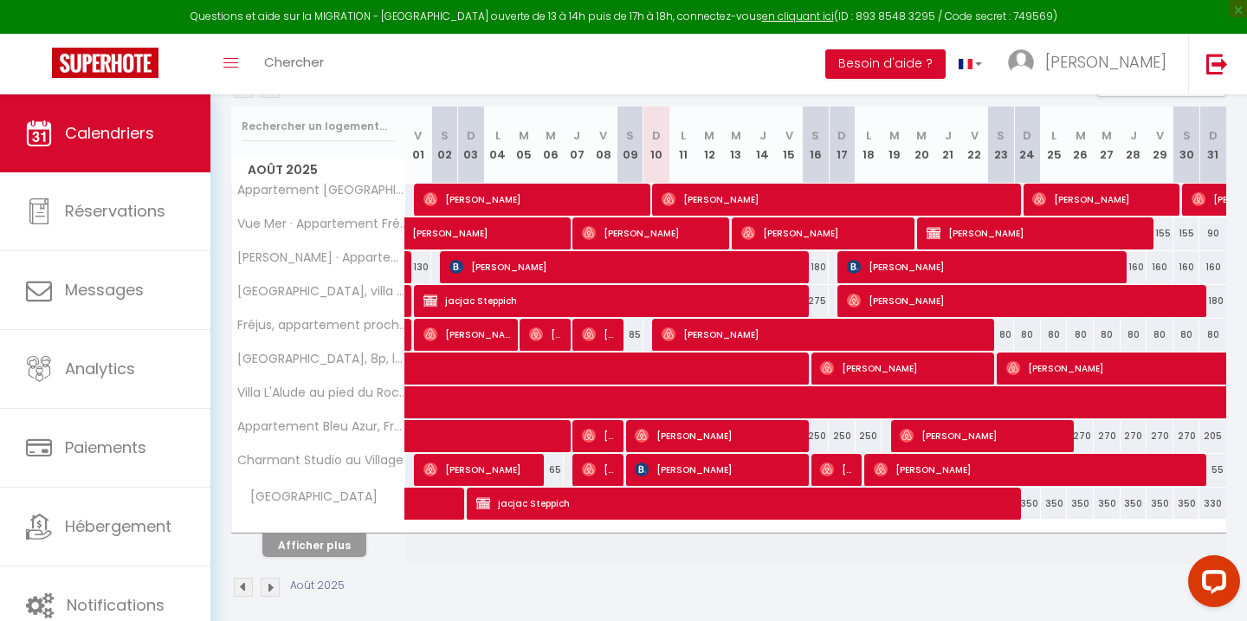
scroll to position [299, 0]
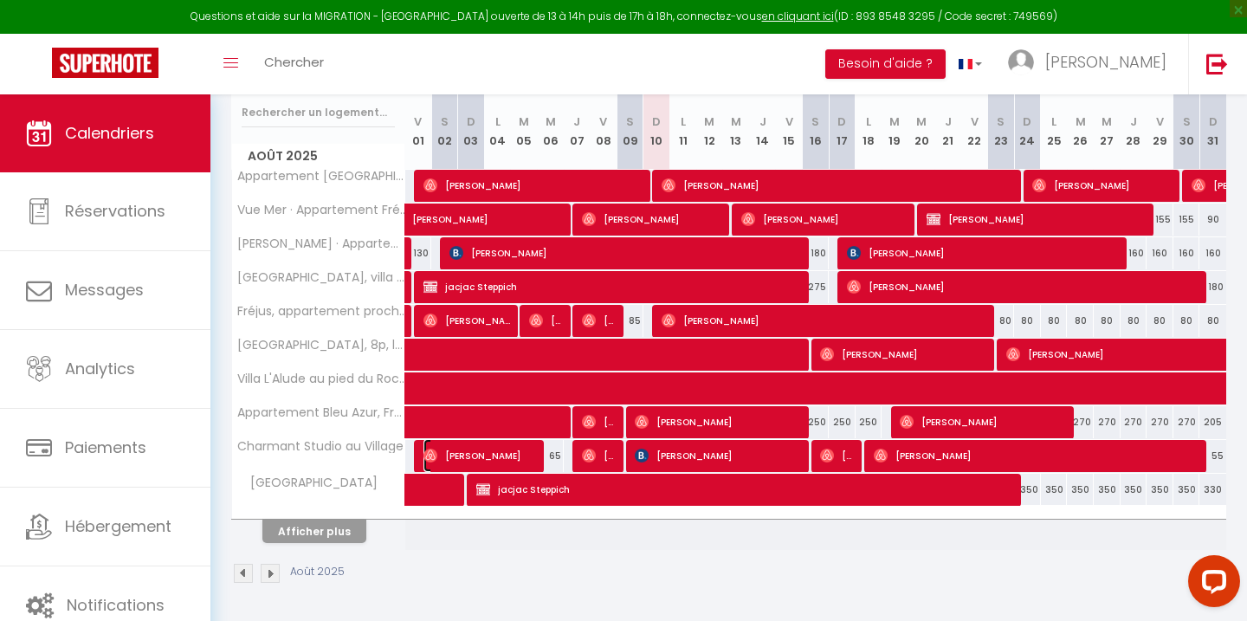
click at [482, 459] on span "[PERSON_NAME]" at bounding box center [481, 455] width 116 height 33
select select "OK"
select select "0"
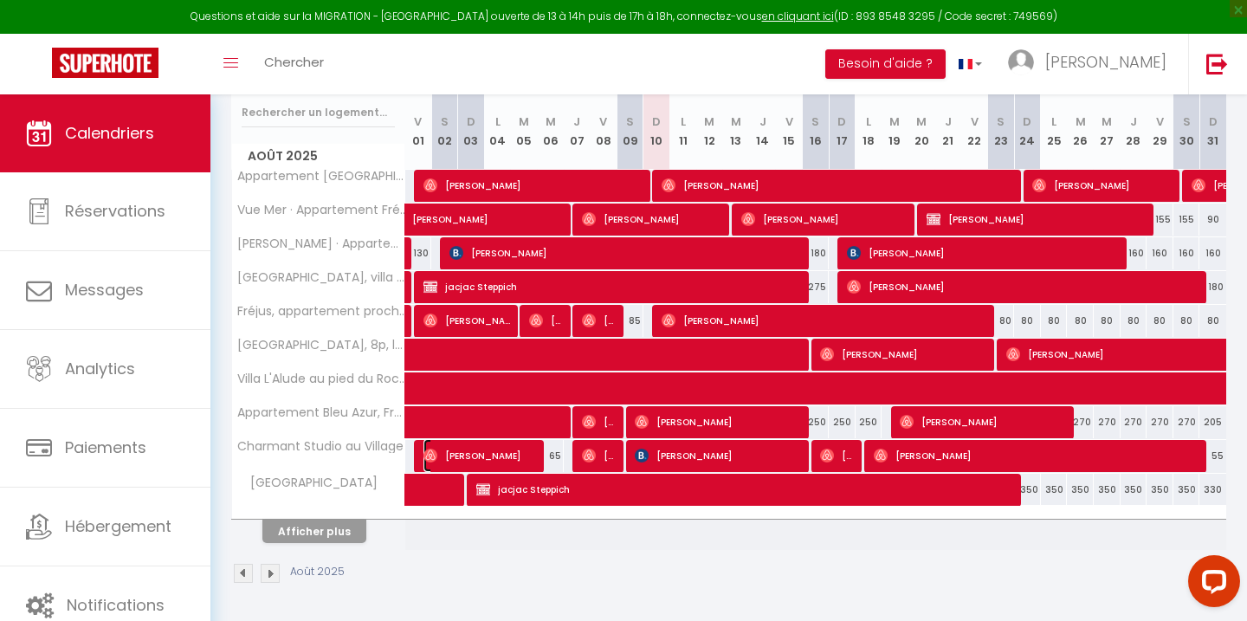
select select "1"
select select
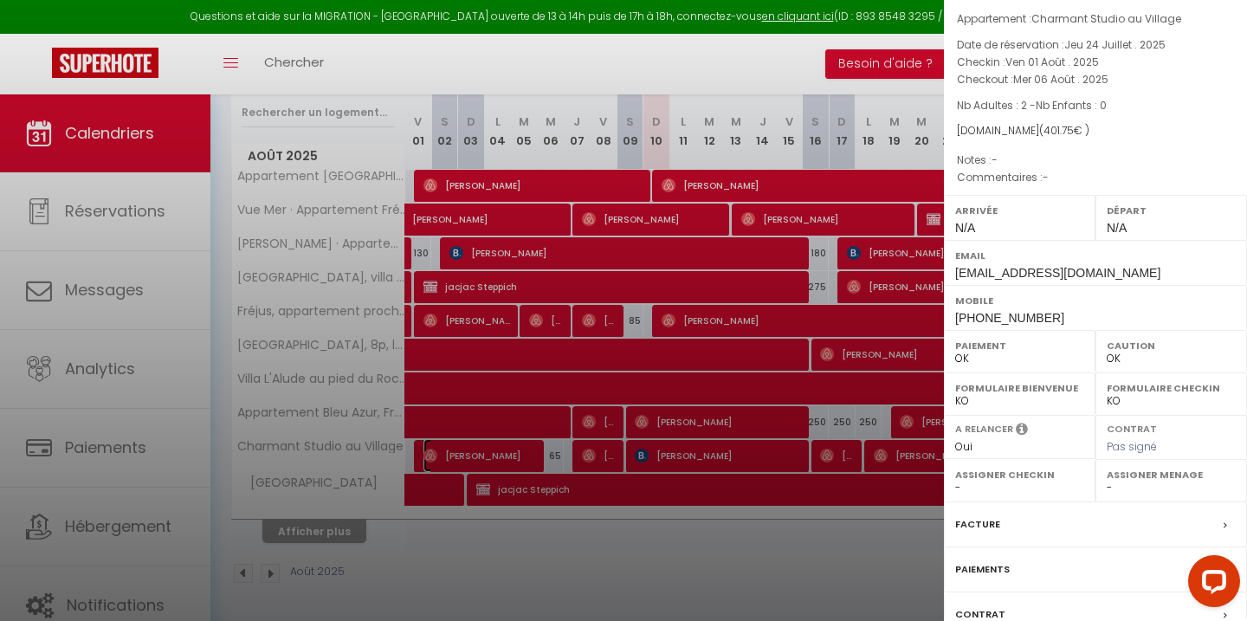
scroll to position [186, 0]
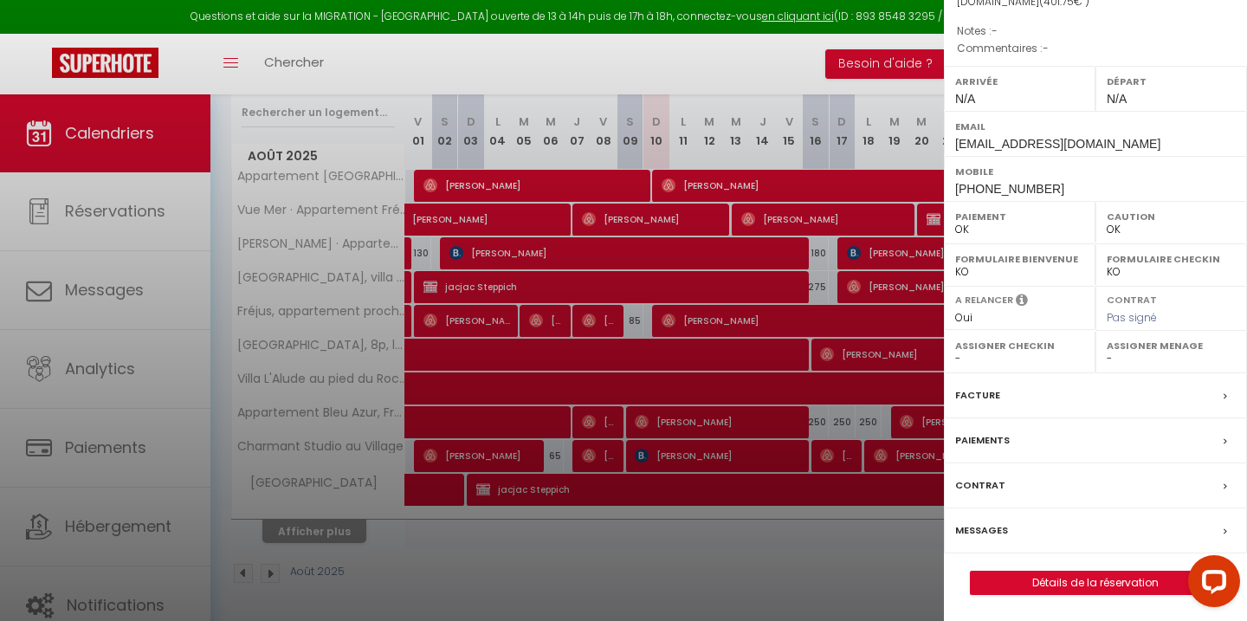
click at [988, 526] on label "Messages" at bounding box center [981, 530] width 53 height 18
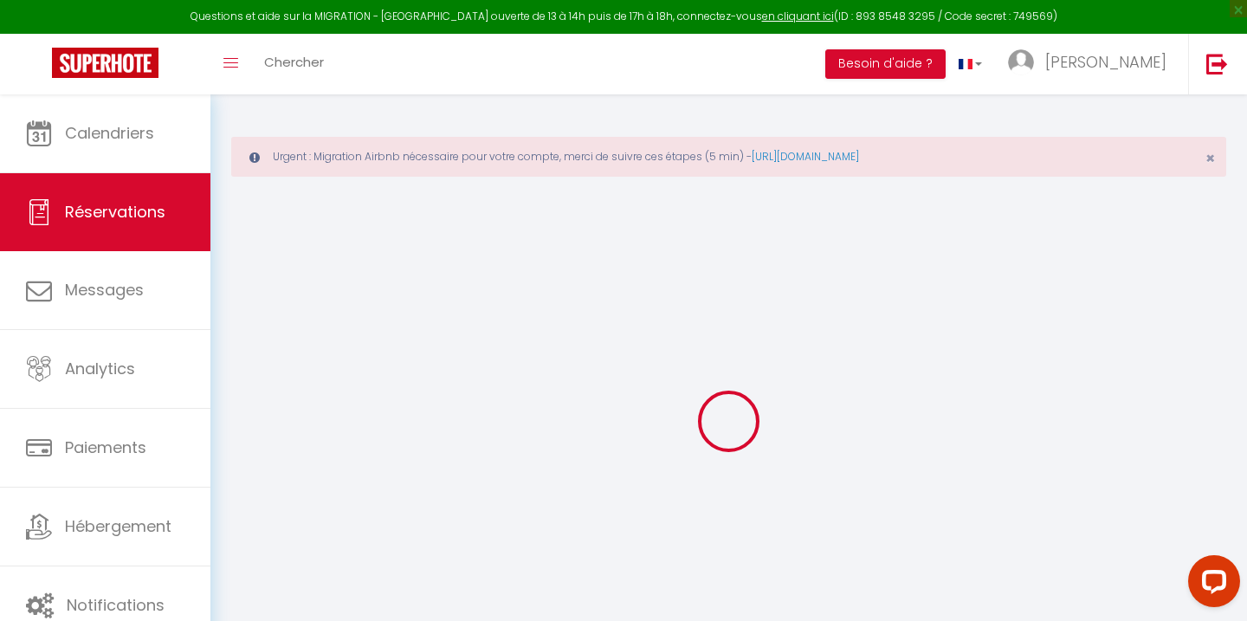
select select
checkbox input "false"
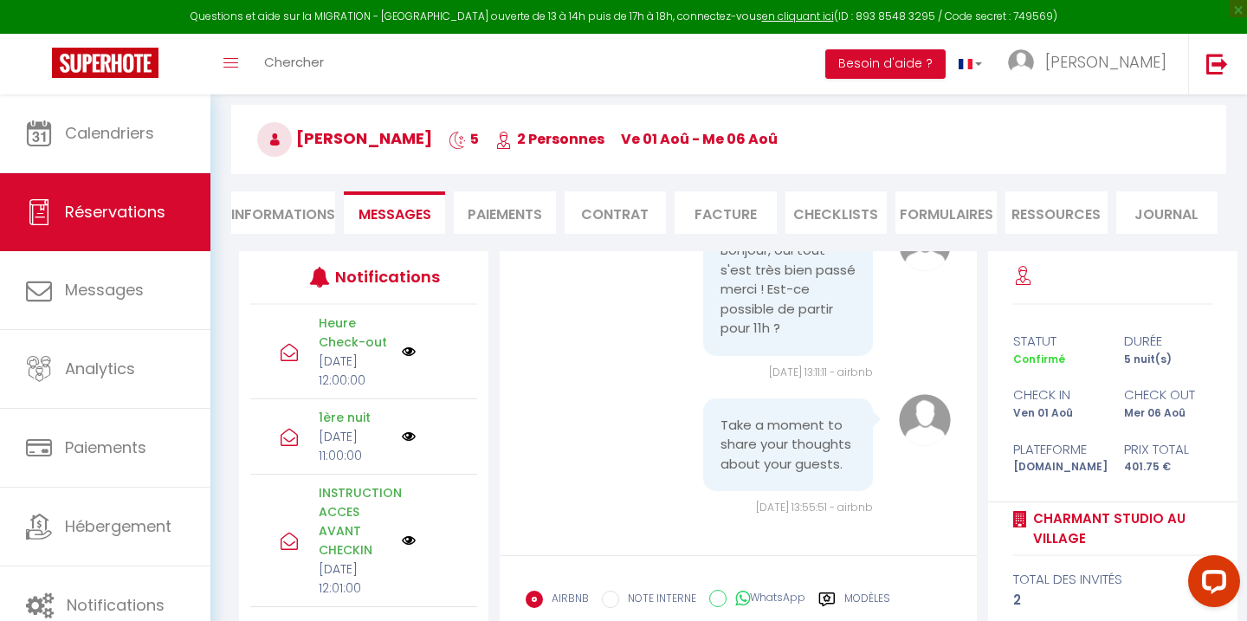
scroll to position [4328, 0]
click at [1211, 65] on img at bounding box center [1217, 64] width 22 height 22
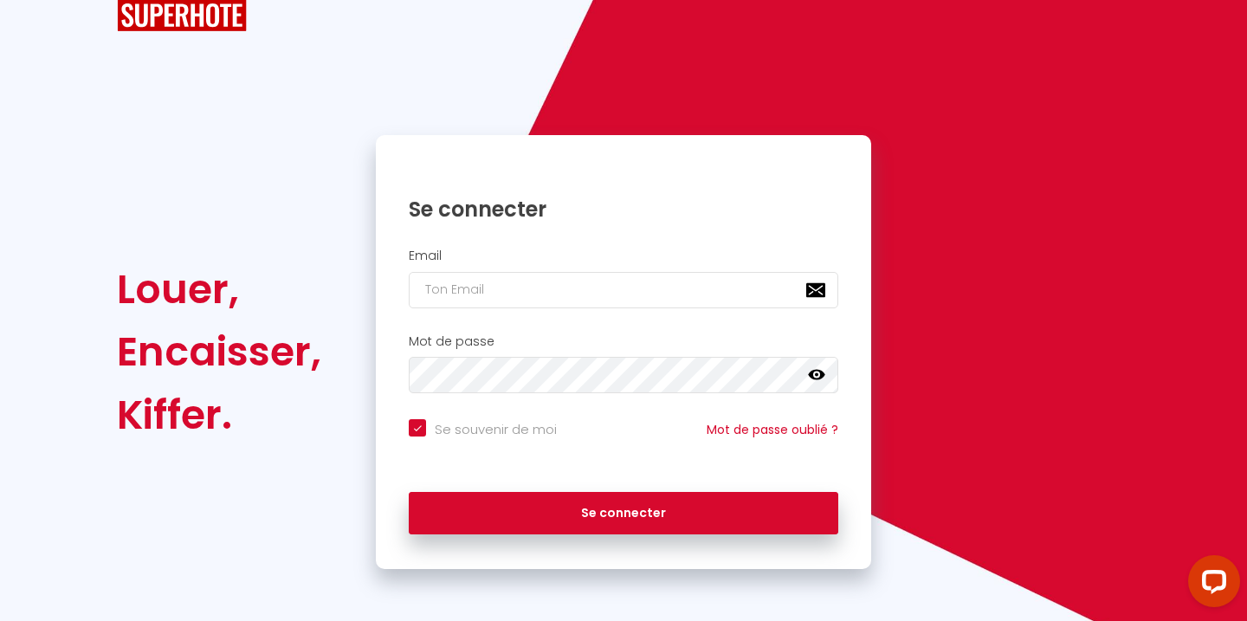
checkbox input "true"
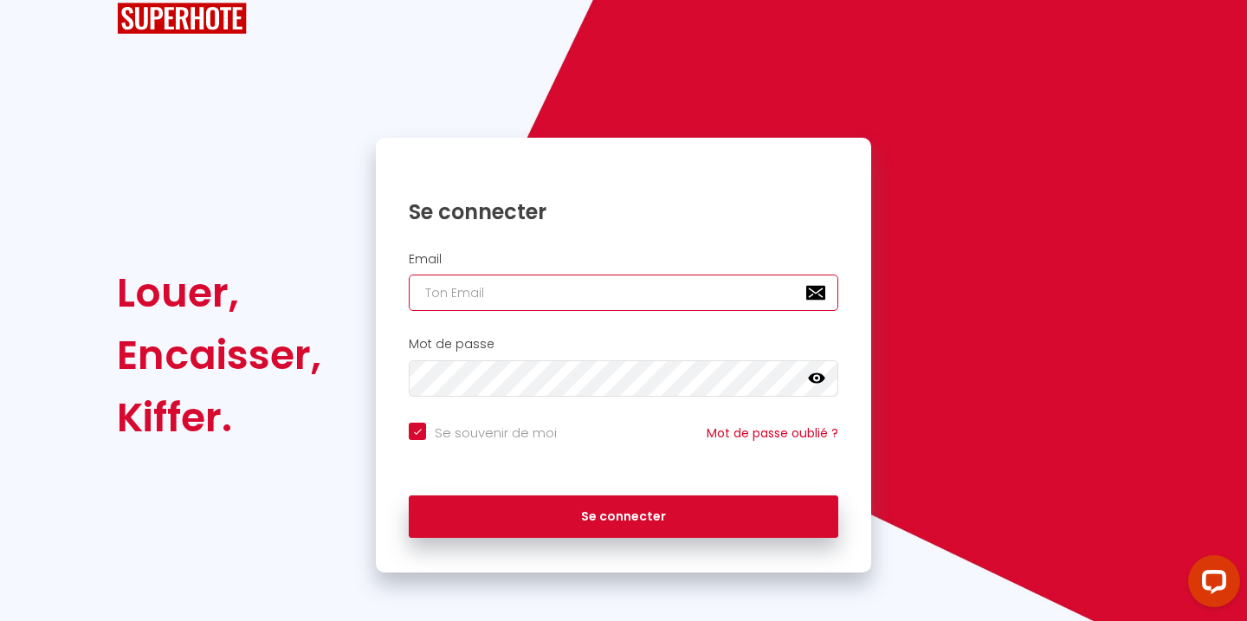
type input "[EMAIL_ADDRESS][DOMAIN_NAME]"
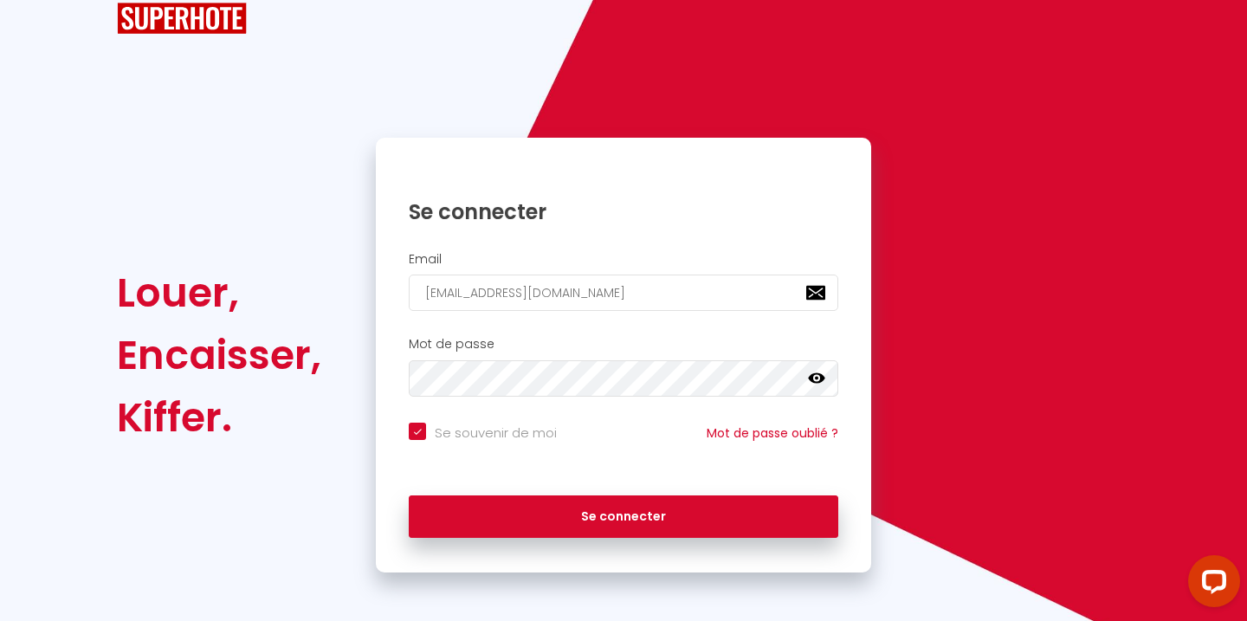
checkbox input "true"
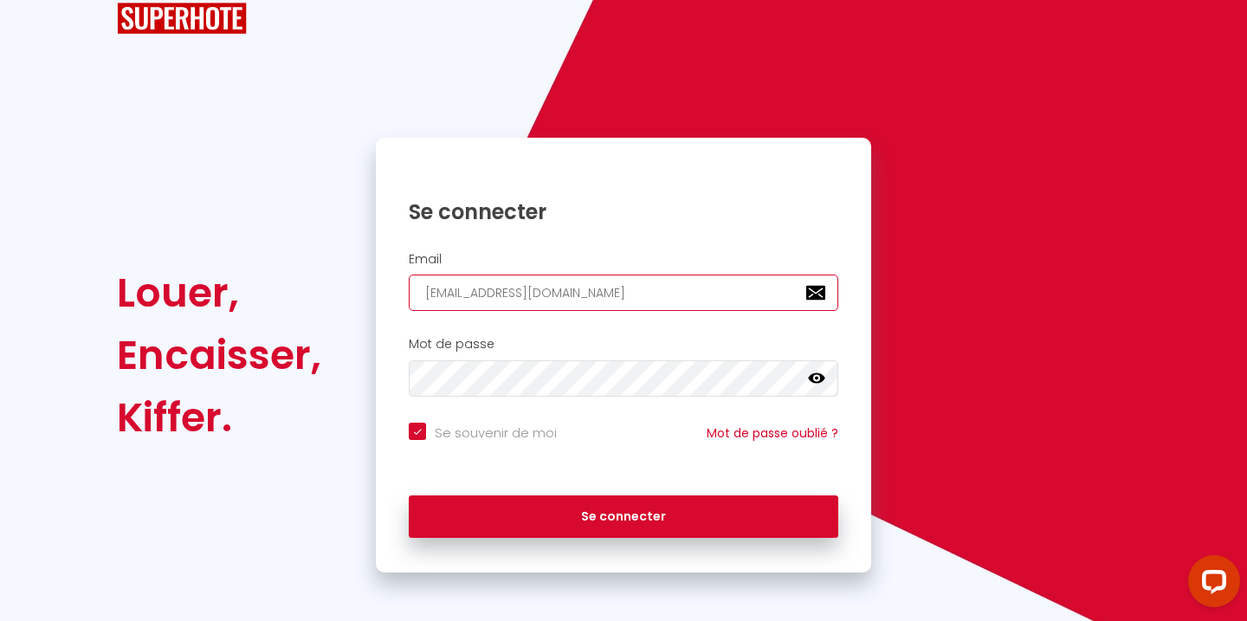
click at [460, 302] on input "[EMAIL_ADDRESS][DOMAIN_NAME]" at bounding box center [624, 293] width 430 height 36
type input "r"
checkbox input "true"
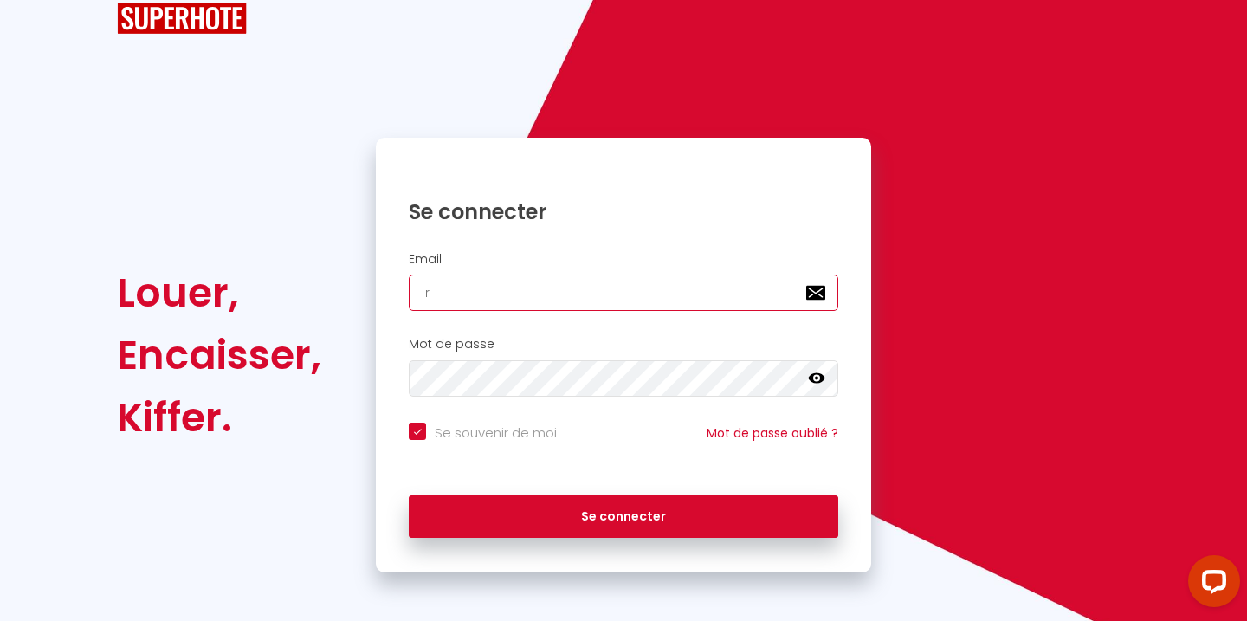
type input "[EMAIL_ADDRESS][DOMAIN_NAME]"
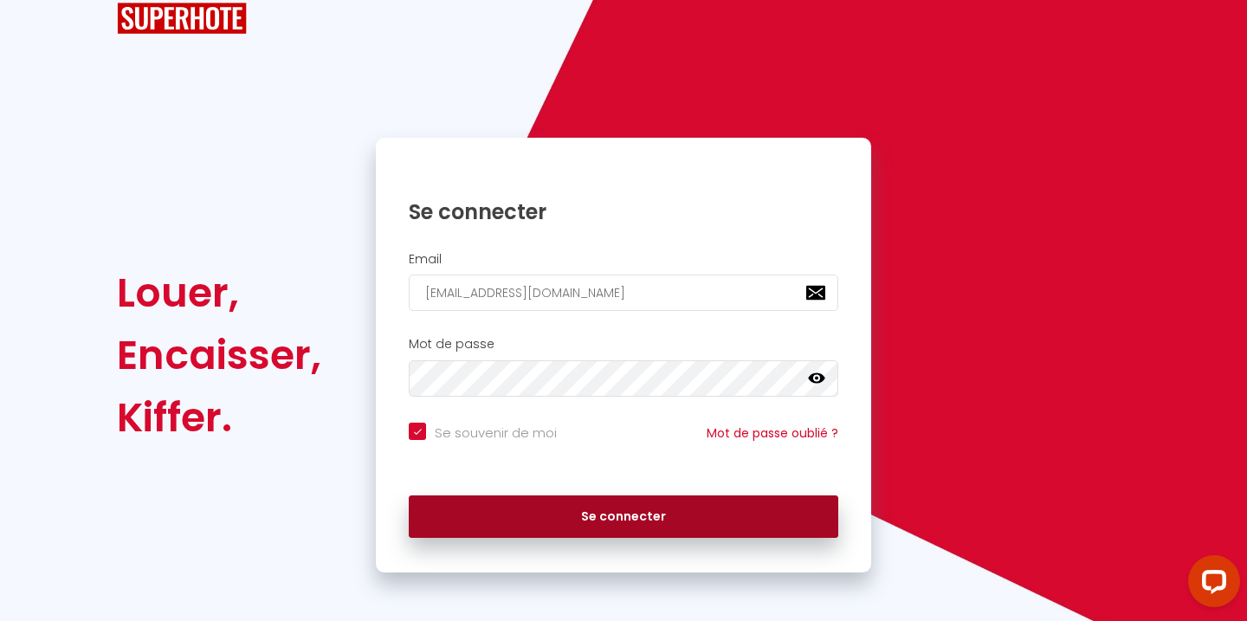
click at [594, 524] on button "Se connecter" at bounding box center [624, 516] width 430 height 43
checkbox input "true"
